Goal: Communication & Community: Ask a question

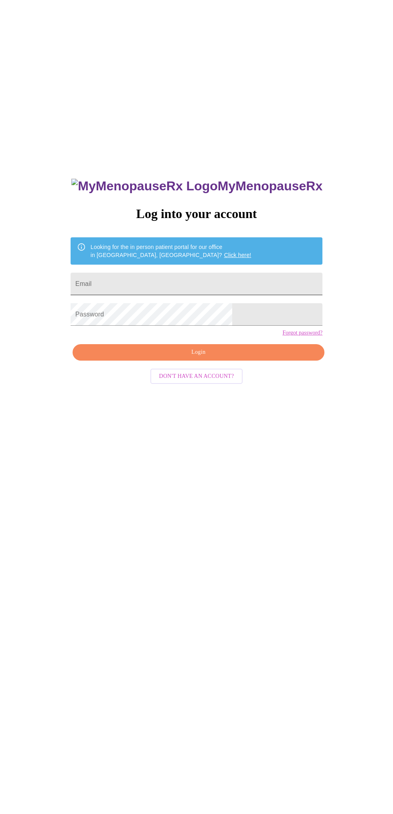
click at [235, 295] on input "Email" at bounding box center [197, 284] width 252 height 22
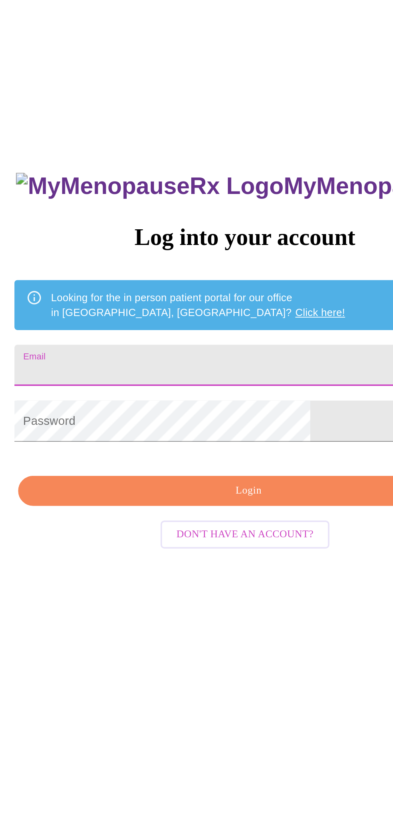
type input "henriejo@gmail.com"
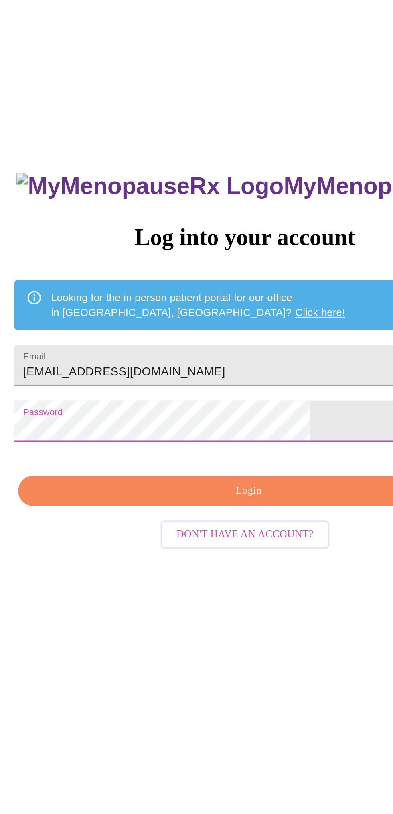
click at [215, 357] on span "Login" at bounding box center [199, 352] width 234 height 10
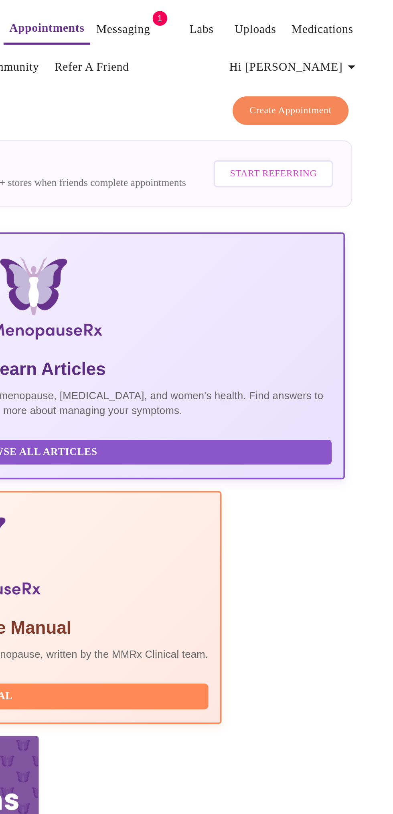
click at [232, 17] on link "Messaging" at bounding box center [245, 15] width 29 height 11
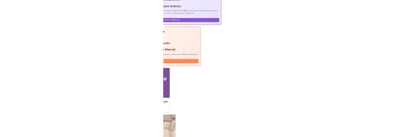
scroll to position [147, 0]
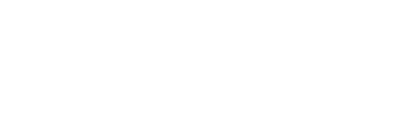
scroll to position [15, 0]
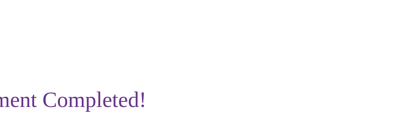
click at [297, 110] on div "Appointment Completed! Thank you for choosing MyMenopauseRx! Your specialist wi…" at bounding box center [197, 104] width 368 height 151
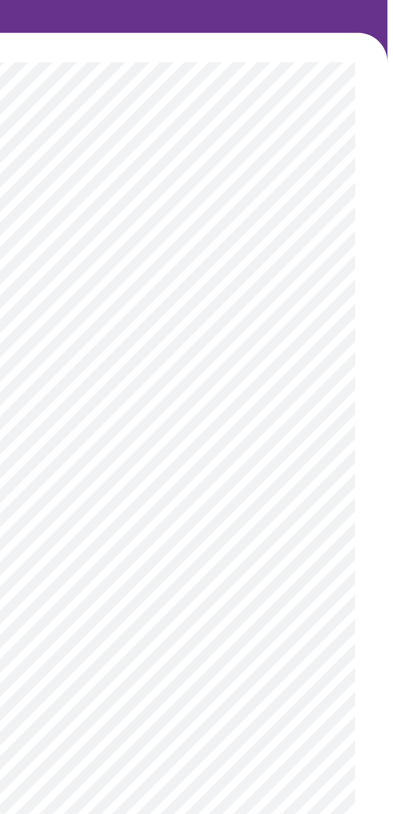
scroll to position [0, 0]
